Goal: Transaction & Acquisition: Purchase product/service

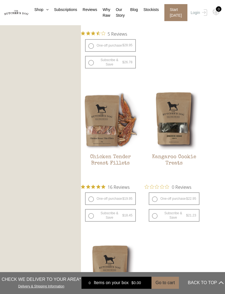
scroll to position [381, 0]
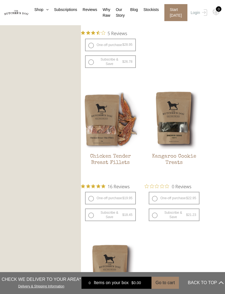
click at [187, 212] on label "Subscribe & Save $ 22.95 Original price was: $22.95. $ 21.23 Current price is: …" at bounding box center [173, 214] width 51 height 13
radio input "true"
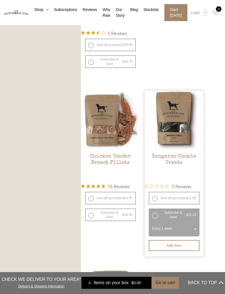
click at [195, 226] on span at bounding box center [194, 229] width 5 height 13
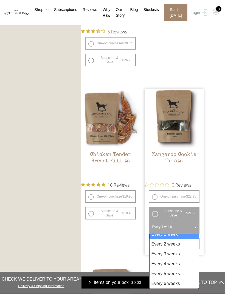
scroll to position [382, 0]
select select "6_week"
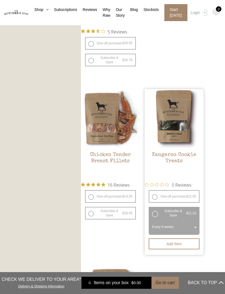
click at [156, 212] on label "Subscribe & Save $ 22.95 Original price was: $22.95. $ 21.23 Current price is: …" at bounding box center [173, 213] width 51 height 13
click at [180, 245] on button "Add item" at bounding box center [173, 243] width 51 height 11
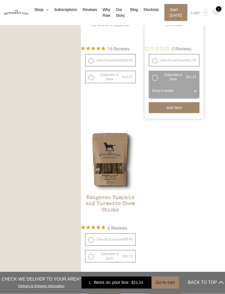
scroll to position [519, 0]
click at [0, 0] on button "Add item" at bounding box center [0, 0] width 0 height 0
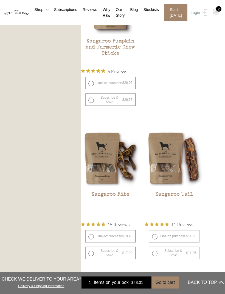
scroll to position [675, 0]
click at [0, 0] on button "Add item" at bounding box center [0, 0] width 0 height 0
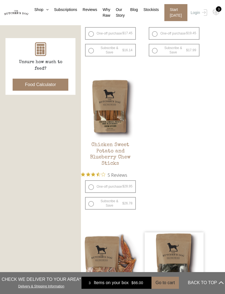
scroll to position [240, 0]
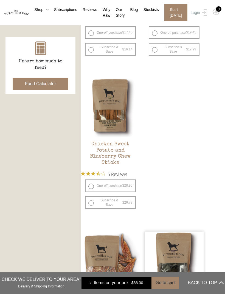
click at [0, 0] on button "Add item" at bounding box center [0, 0] width 0 height 0
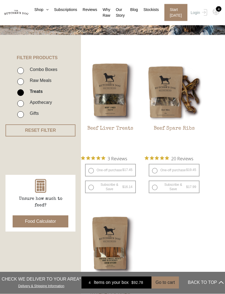
scroll to position [102, 0]
click at [0, 0] on button "Add item" at bounding box center [0, 0] width 0 height 0
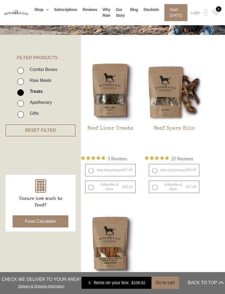
click at [0, 0] on button "Add item" at bounding box center [0, 0] width 0 height 0
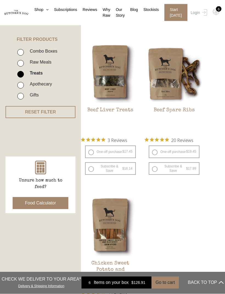
scroll to position [121, 0]
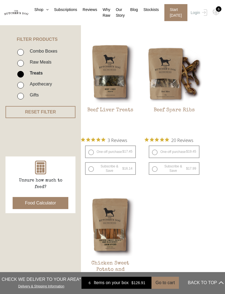
click at [0, 0] on img at bounding box center [0, 0] width 0 height 0
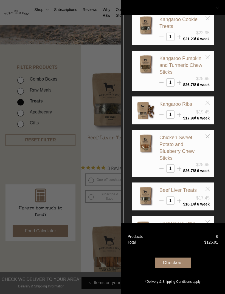
scroll to position [18, 0]
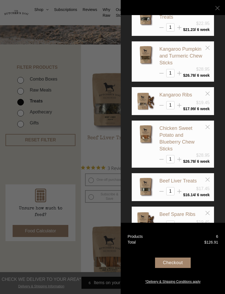
click at [95, 212] on div at bounding box center [112, 147] width 225 height 294
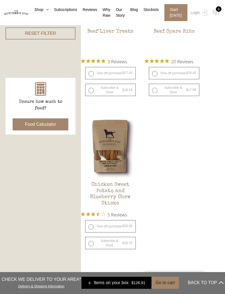
scroll to position [205, 0]
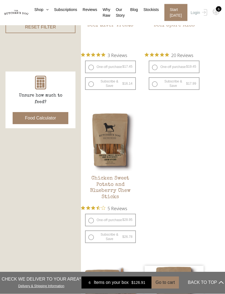
click at [0, 0] on button "Add item" at bounding box center [0, 0] width 0 height 0
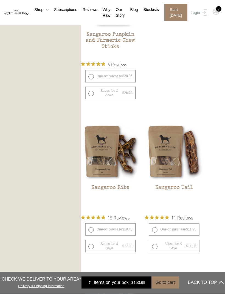
scroll to position [681, 0]
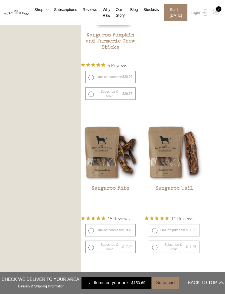
click at [217, 7] on div "7" at bounding box center [218, 8] width 5 height 5
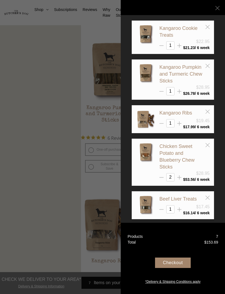
scroll to position [18, 0]
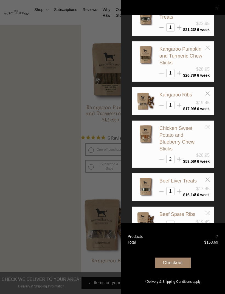
click at [172, 268] on div "Checkout" at bounding box center [173, 262] width 36 height 10
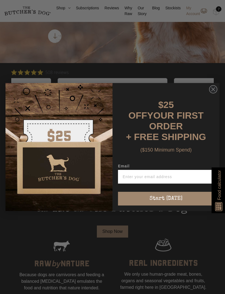
scroll to position [125, 0]
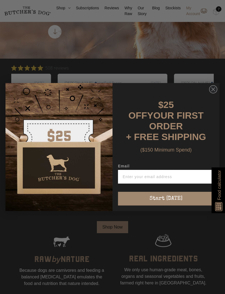
click at [214, 93] on circle "Close dialog" at bounding box center [213, 89] width 8 height 8
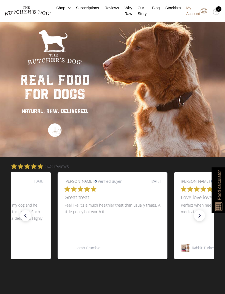
scroll to position [25, 0]
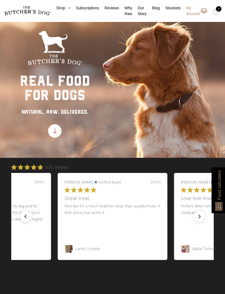
click at [219, 7] on div "7" at bounding box center [218, 8] width 5 height 5
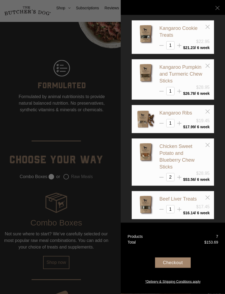
scroll to position [446, 0]
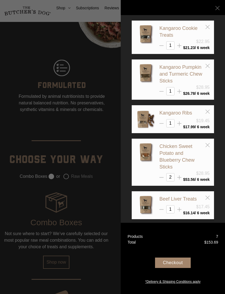
click at [179, 268] on div "Checkout" at bounding box center [173, 262] width 36 height 10
